Goal: Find specific page/section: Find specific page/section

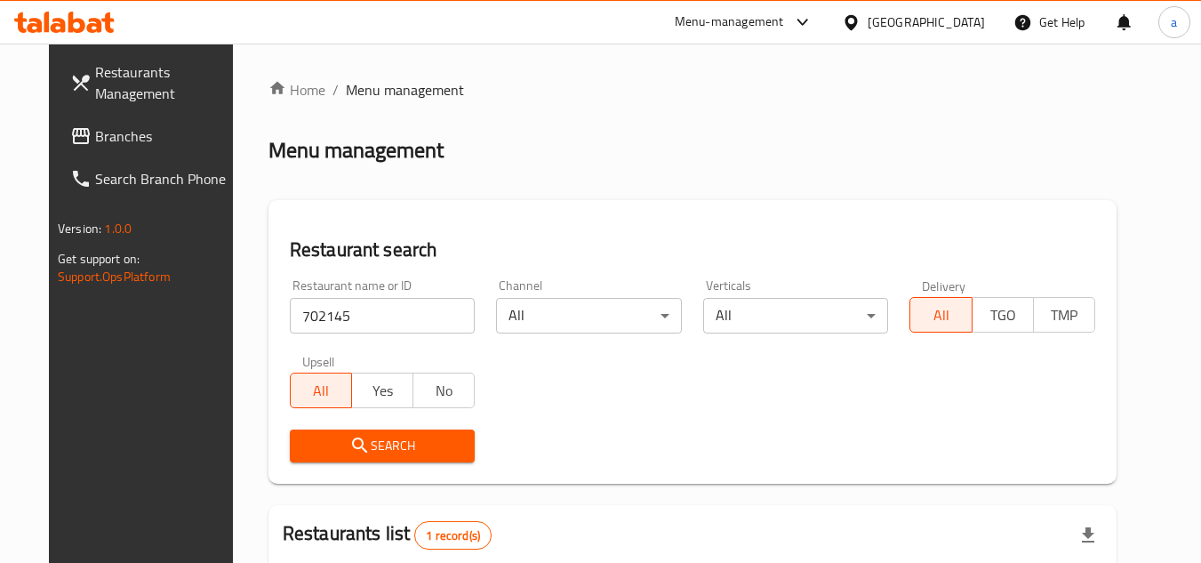
scroll to position [215, 0]
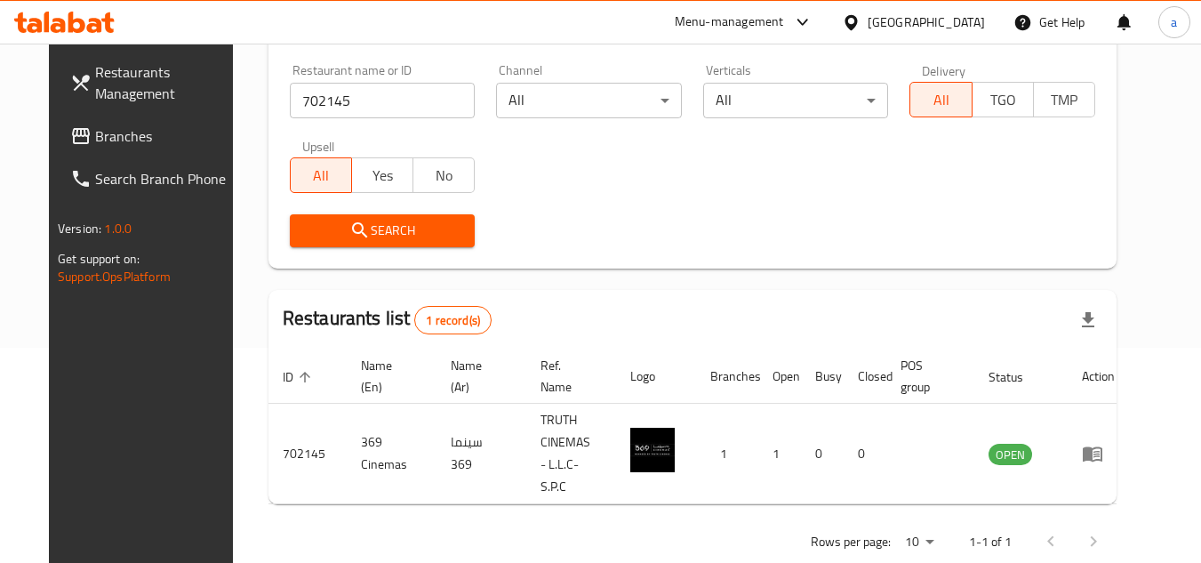
click at [88, 31] on icon at bounding box center [94, 25] width 15 height 15
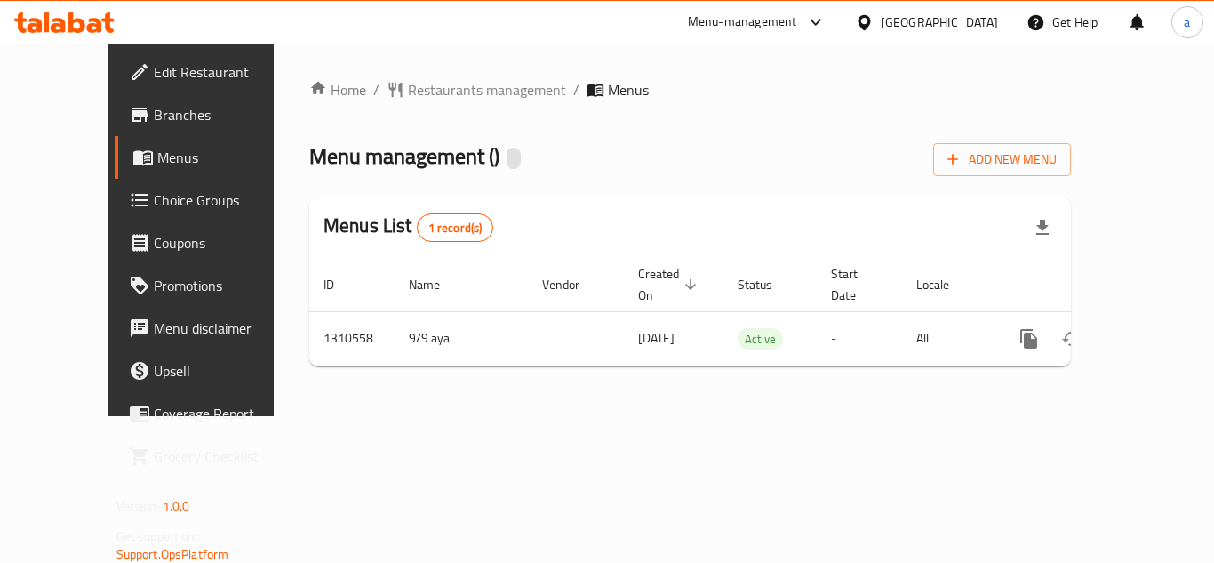
click at [408, 93] on span "Restaurants management" at bounding box center [487, 89] width 158 height 21
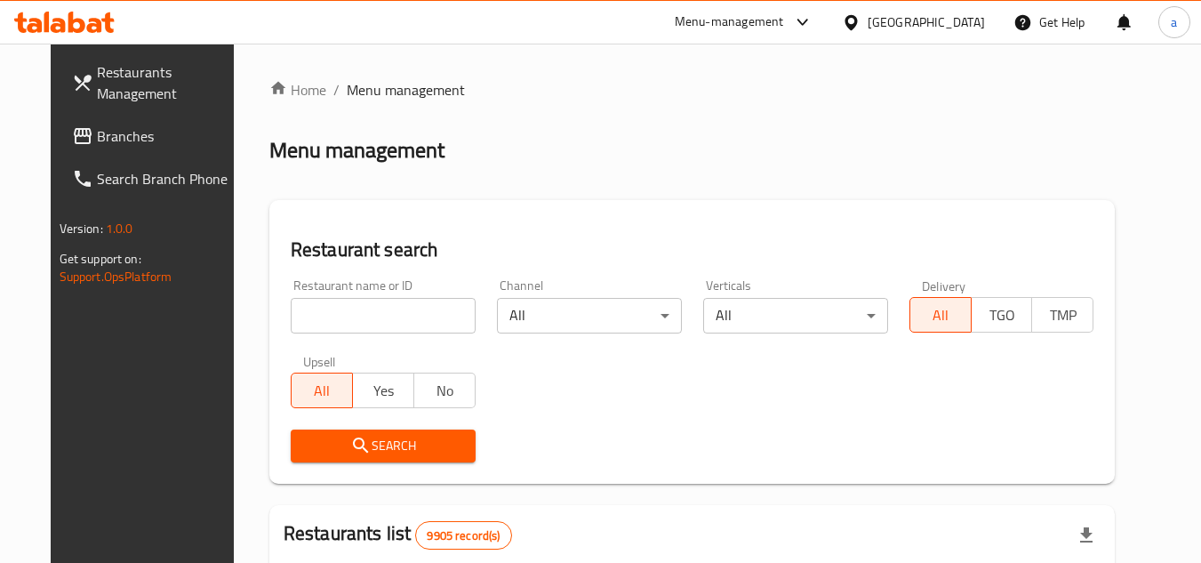
click at [365, 315] on input "search" at bounding box center [383, 316] width 185 height 36
paste input "705489"
type input "705489"
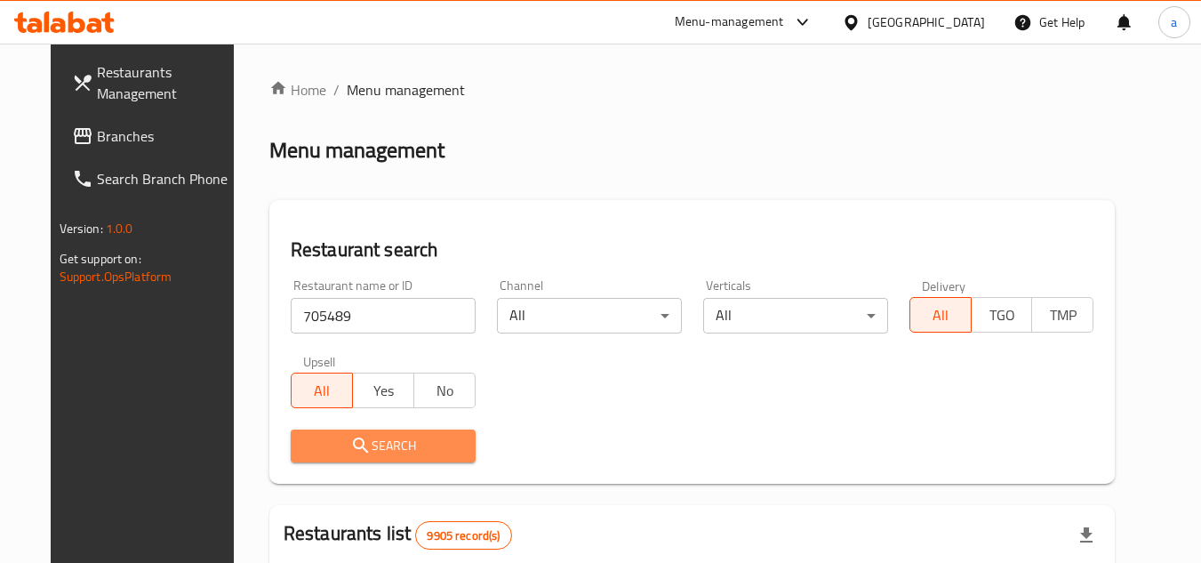
click at [349, 452] on span "Search" at bounding box center [383, 446] width 156 height 22
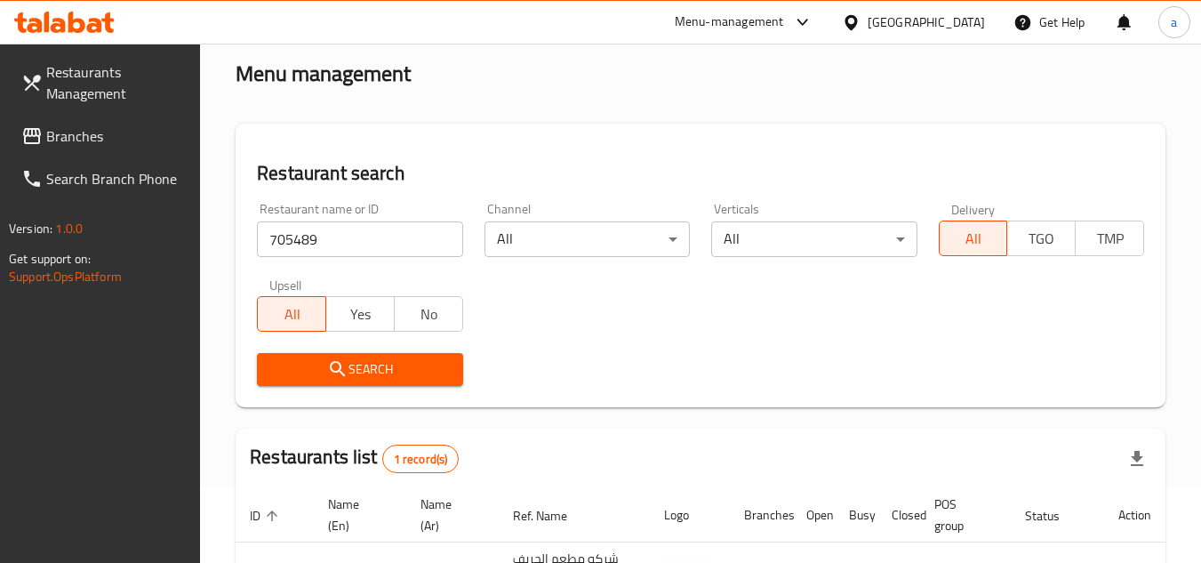
scroll to position [230, 0]
